Goal: Task Accomplishment & Management: Complete application form

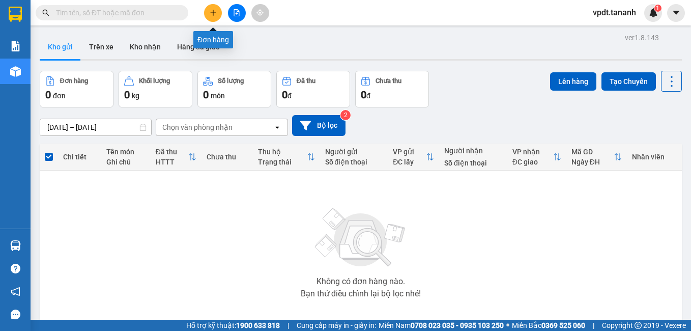
click at [209, 14] on button at bounding box center [213, 13] width 18 height 18
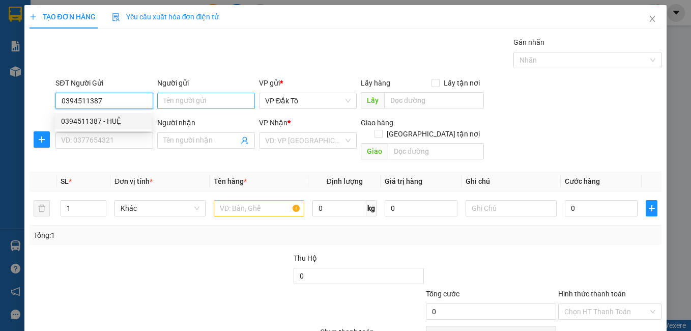
type input "0394511387"
click at [198, 98] on input "Người gửi" at bounding box center [206, 101] width 98 height 16
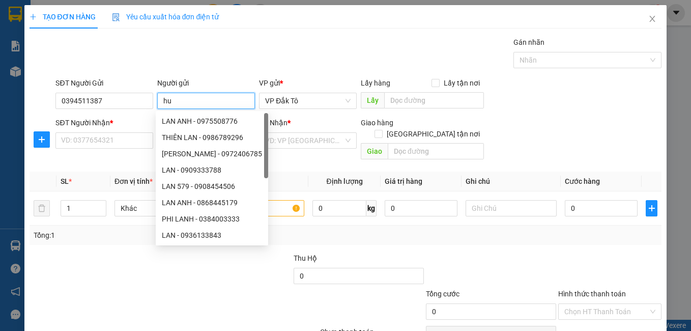
type input "h"
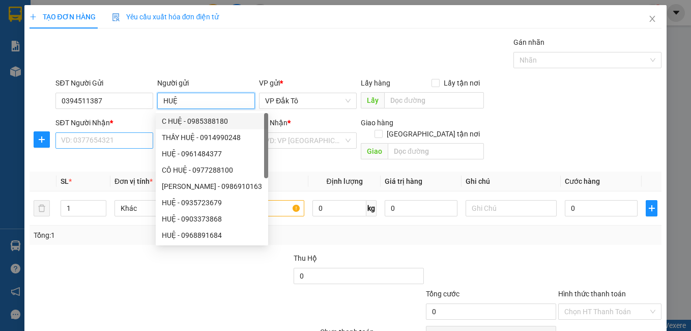
type input "HUỆ"
click at [108, 135] on input "SĐT Người Nhận *" at bounding box center [104, 140] width 98 height 16
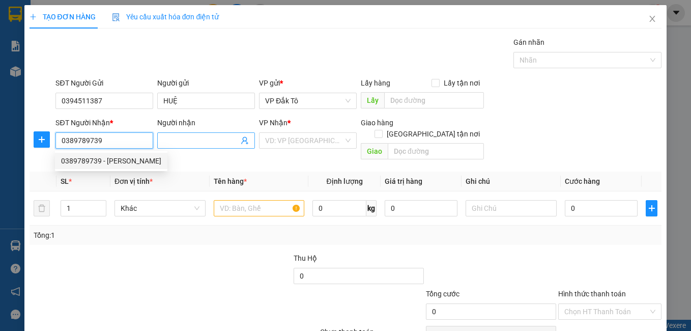
type input "0389789739"
click at [183, 142] on input "Người nhận" at bounding box center [200, 140] width 75 height 11
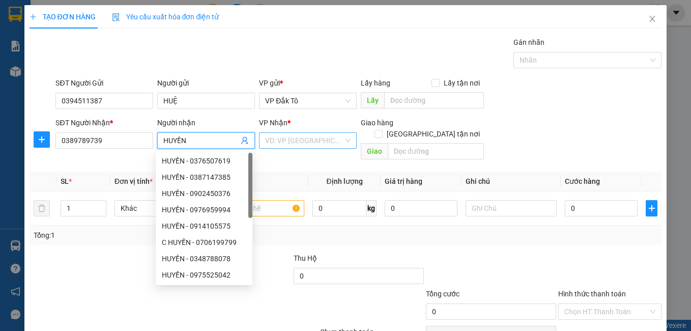
type input "HUYỀN"
click at [271, 146] on input "search" at bounding box center [304, 140] width 78 height 15
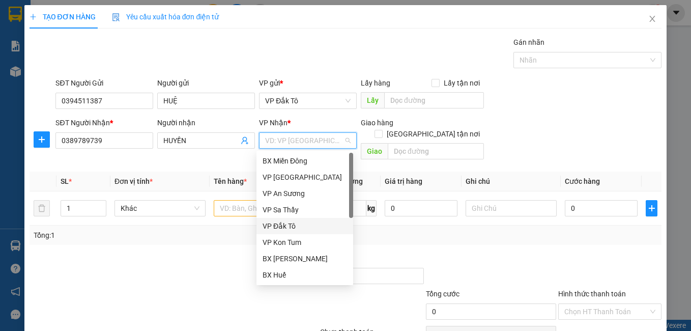
scroll to position [102, 0]
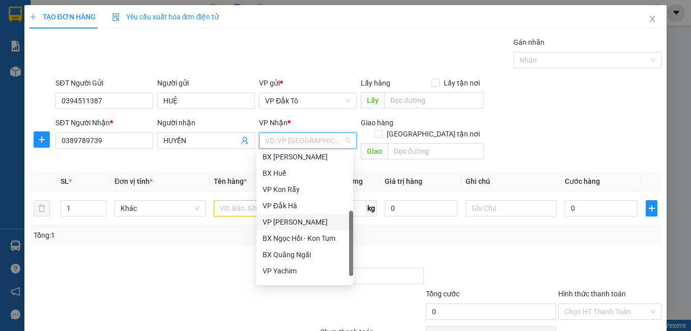
click at [299, 225] on div "VP [PERSON_NAME]" at bounding box center [304, 221] width 84 height 11
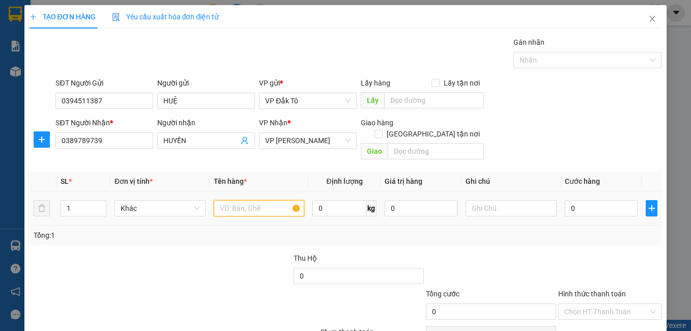
click at [267, 200] on input "text" at bounding box center [259, 208] width 91 height 16
type input "1TX"
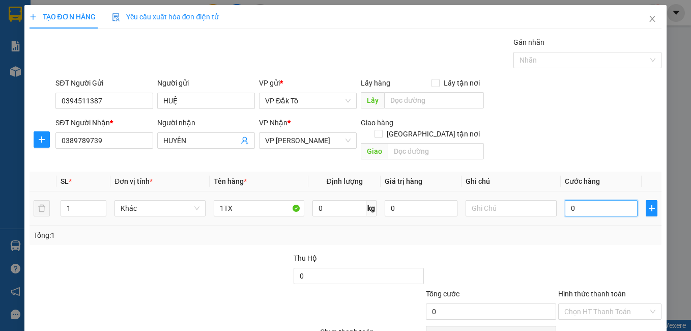
click at [605, 203] on input "0" at bounding box center [601, 208] width 73 height 16
type input "5"
type input "50"
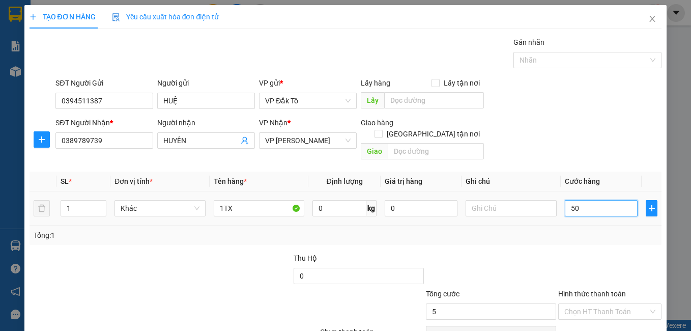
type input "50"
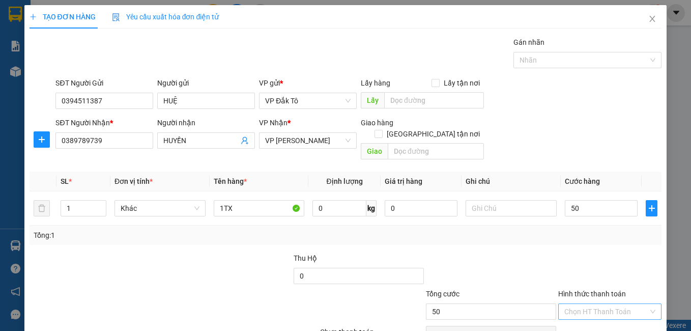
type input "50.000"
click at [607, 304] on input "Hình thức thanh toán" at bounding box center [606, 311] width 84 height 15
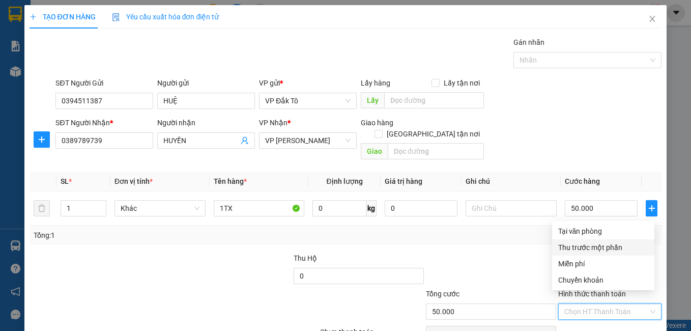
click at [516, 252] on div at bounding box center [491, 270] width 132 height 36
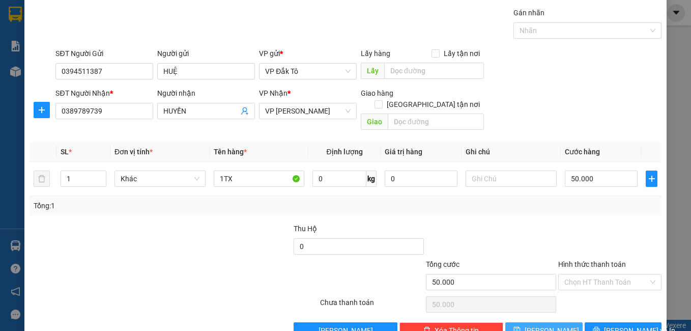
scroll to position [46, 0]
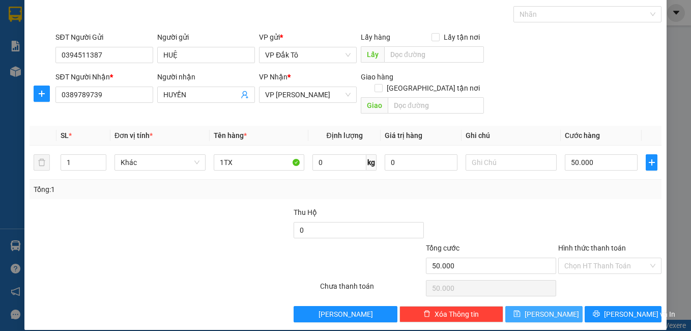
click at [551, 306] on button "[PERSON_NAME]" at bounding box center [543, 314] width 77 height 16
type input "0"
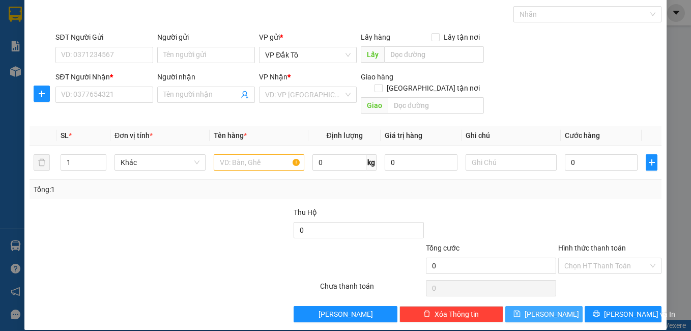
scroll to position [0, 0]
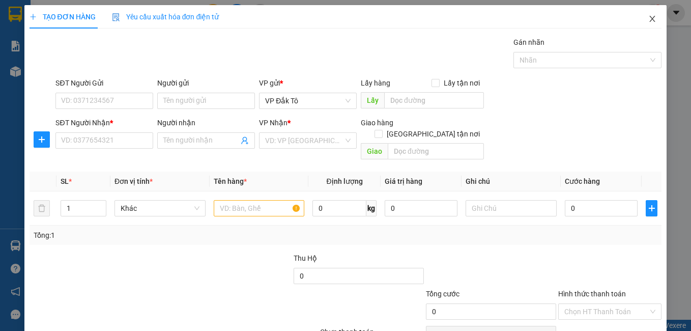
click at [649, 16] on icon "close" at bounding box center [652, 19] width 8 height 8
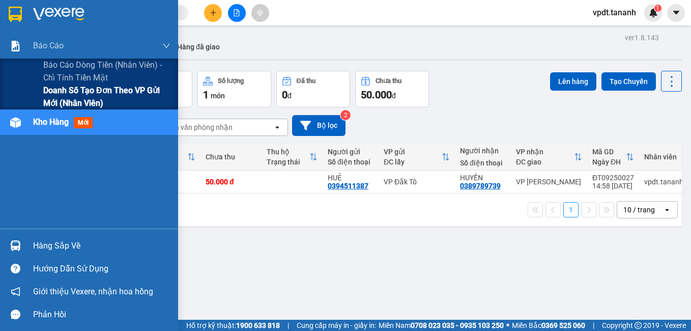
click at [86, 91] on span "Doanh số tạo đơn theo VP gửi mới (nhân viên)" at bounding box center [106, 96] width 127 height 25
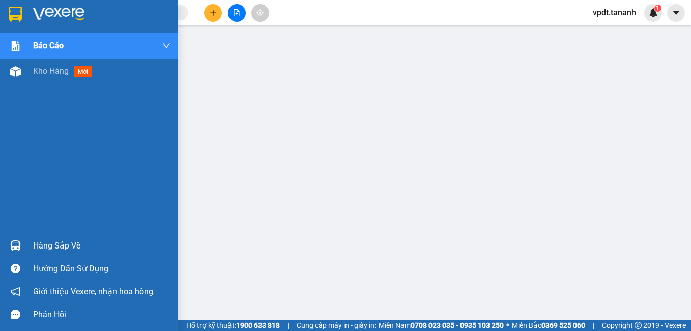
click at [66, 14] on img at bounding box center [58, 14] width 51 height 15
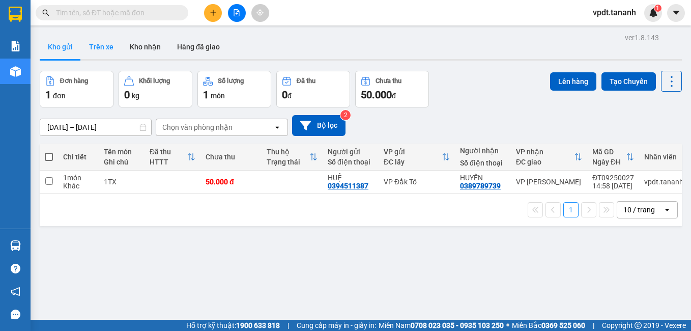
click at [98, 44] on button "Trên xe" at bounding box center [101, 47] width 41 height 24
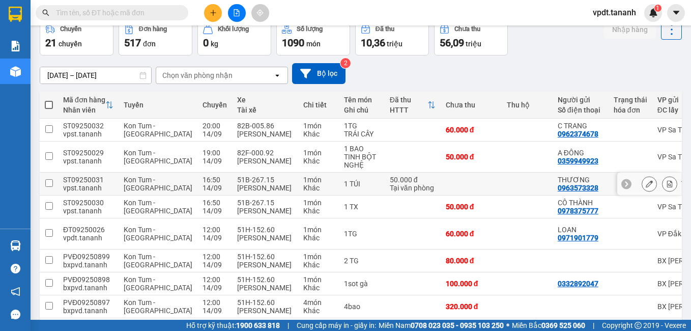
scroll to position [102, 0]
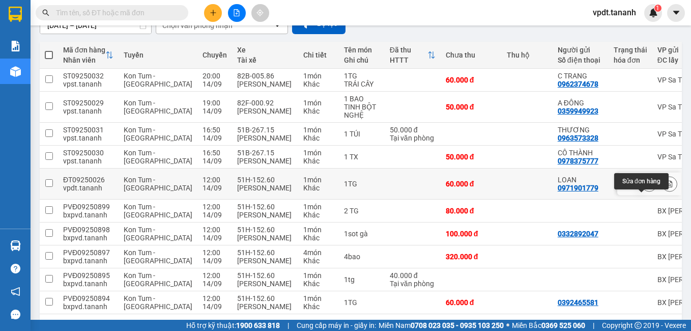
click at [645, 187] on icon at bounding box center [648, 183] width 7 height 7
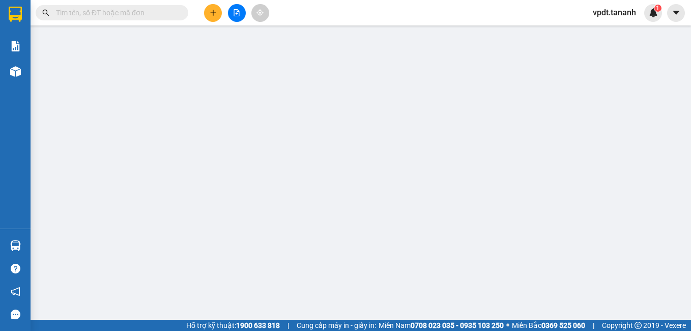
type input "0971901779"
type input "0372940849"
type input "XÃ HIẾU KONPLONG"
type input "60.000"
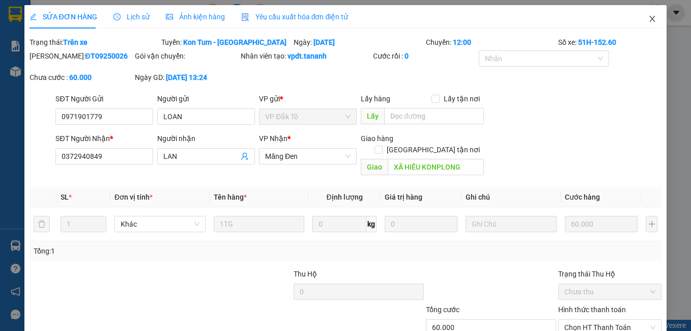
click at [639, 22] on span "Close" at bounding box center [652, 19] width 28 height 28
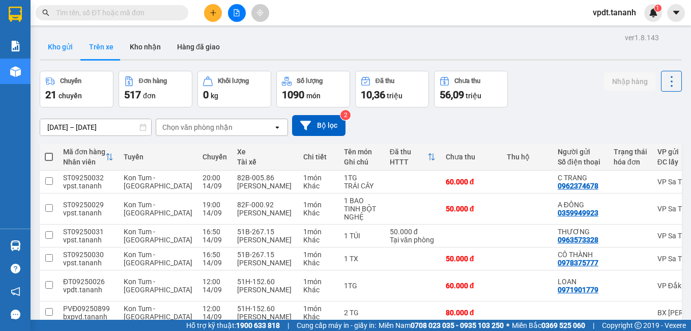
click at [56, 52] on button "Kho gửi" at bounding box center [60, 47] width 41 height 24
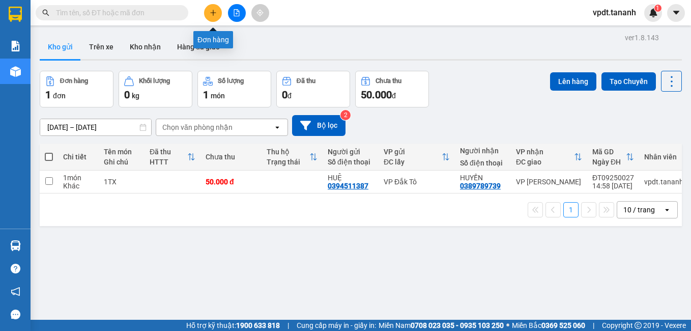
click at [218, 15] on button at bounding box center [213, 13] width 18 height 18
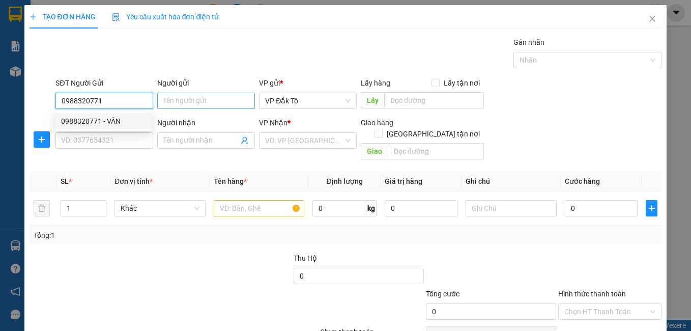
type input "0988320771"
click at [222, 107] on input "Người gửi" at bounding box center [206, 101] width 98 height 16
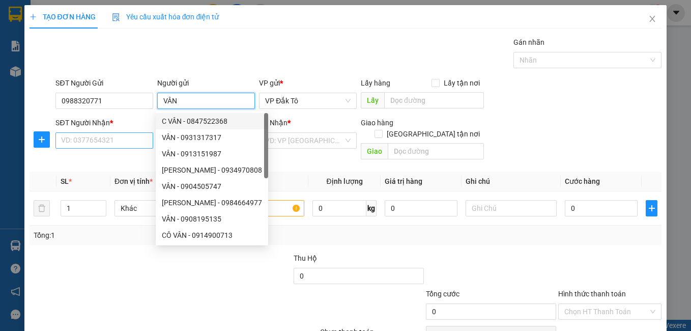
type input "VÂN"
click at [100, 143] on input "SĐT Người Nhận *" at bounding box center [104, 140] width 98 height 16
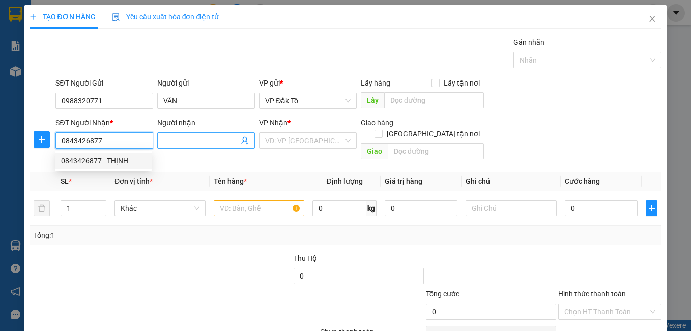
type input "0843426877"
click at [173, 142] on input "Người nhận" at bounding box center [200, 140] width 75 height 11
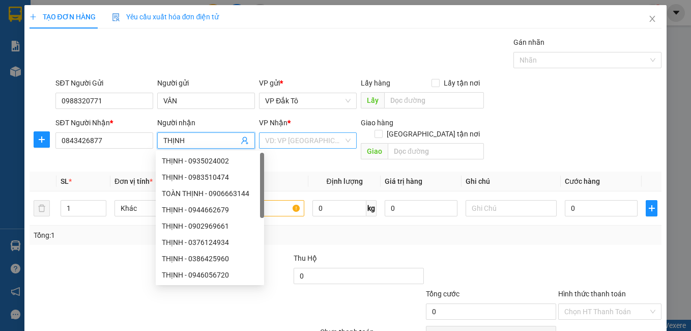
type input "THỊNH"
click at [283, 142] on input "search" at bounding box center [304, 140] width 78 height 15
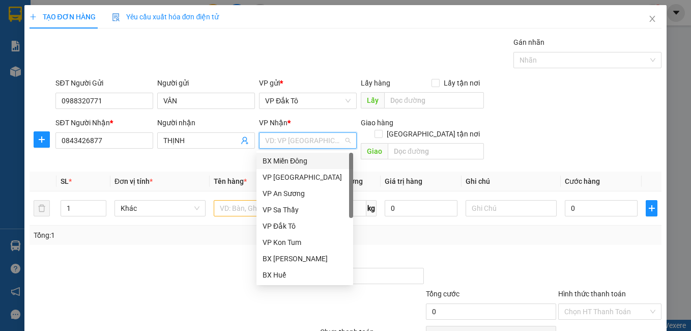
click at [292, 163] on div "BX Miền Đông" at bounding box center [304, 160] width 84 height 11
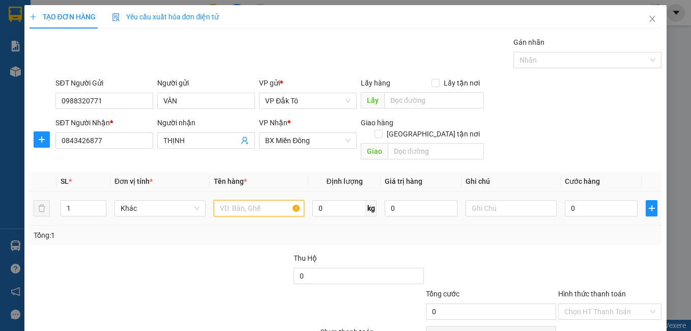
click at [266, 200] on input "text" at bounding box center [259, 208] width 91 height 16
type input "1BAO"
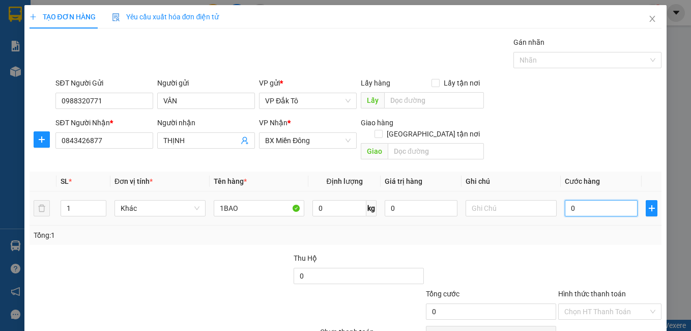
click at [606, 200] on input "0" at bounding box center [601, 208] width 73 height 16
type input "1"
type input "12"
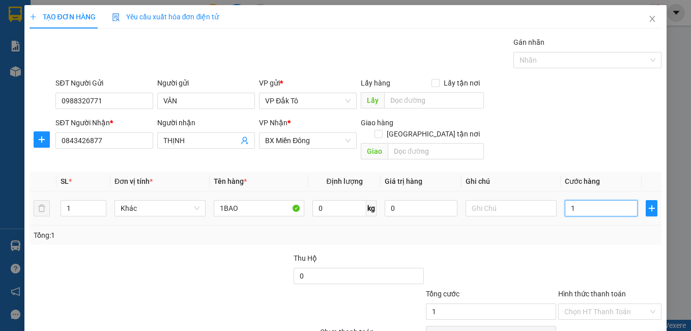
type input "12"
type input "120"
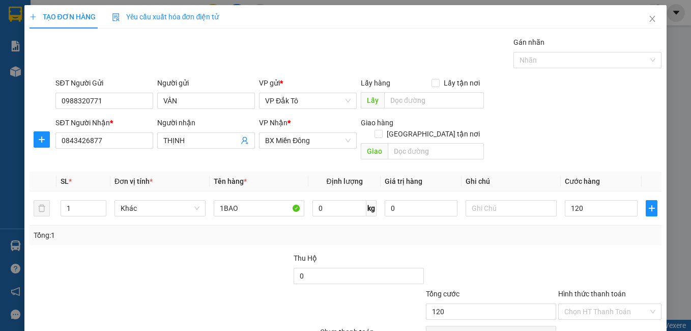
type input "120.000"
click at [537, 256] on div at bounding box center [491, 270] width 132 height 36
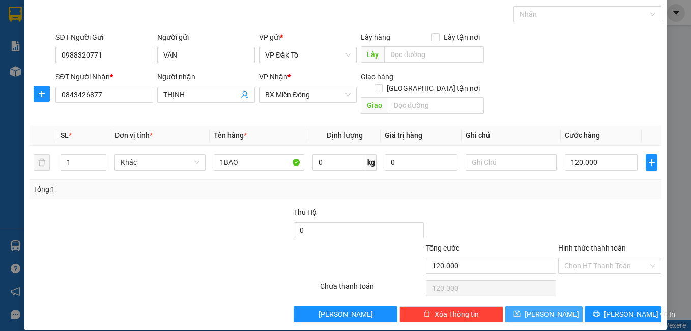
click at [520, 310] on span "save" at bounding box center [516, 314] width 7 height 8
type input "0"
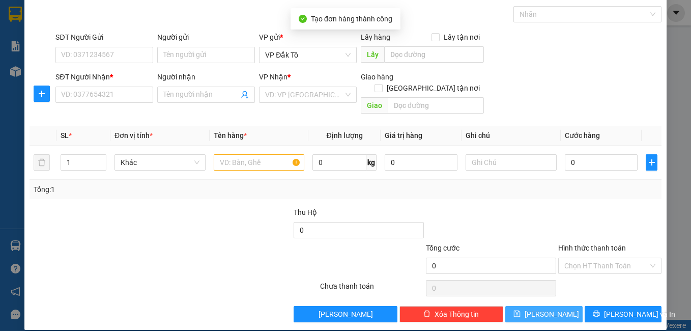
scroll to position [0, 0]
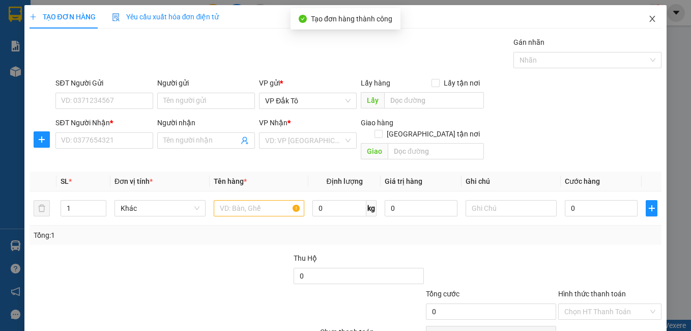
click at [650, 18] on icon "close" at bounding box center [653, 19] width 6 height 6
